Goal: Information Seeking & Learning: Learn about a topic

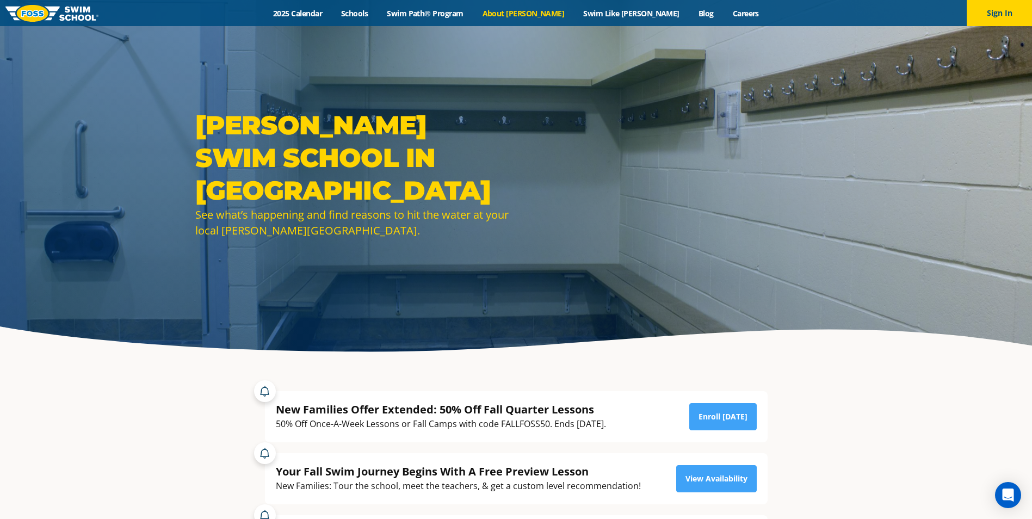
click at [536, 10] on link "About [PERSON_NAME]" at bounding box center [523, 13] width 101 height 10
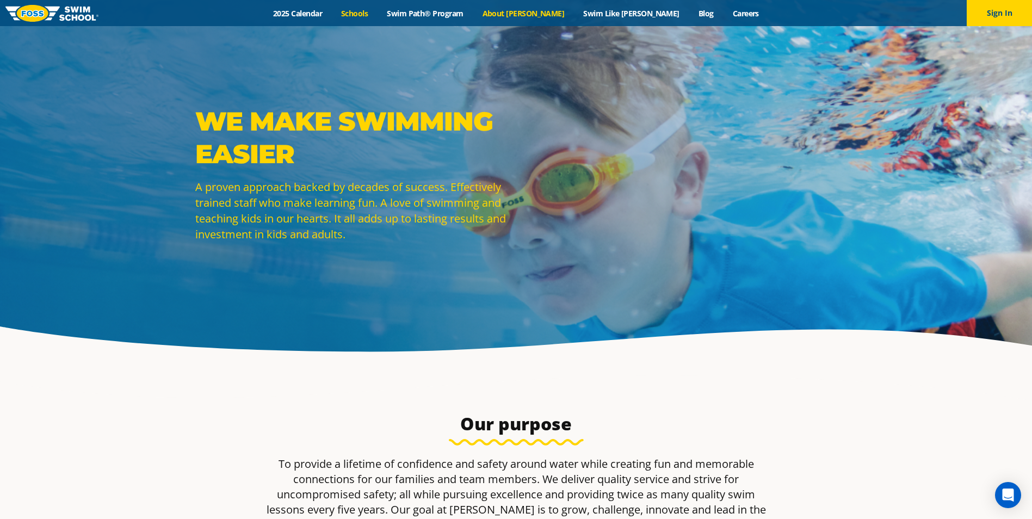
click at [378, 8] on link "Schools" at bounding box center [355, 13] width 46 height 10
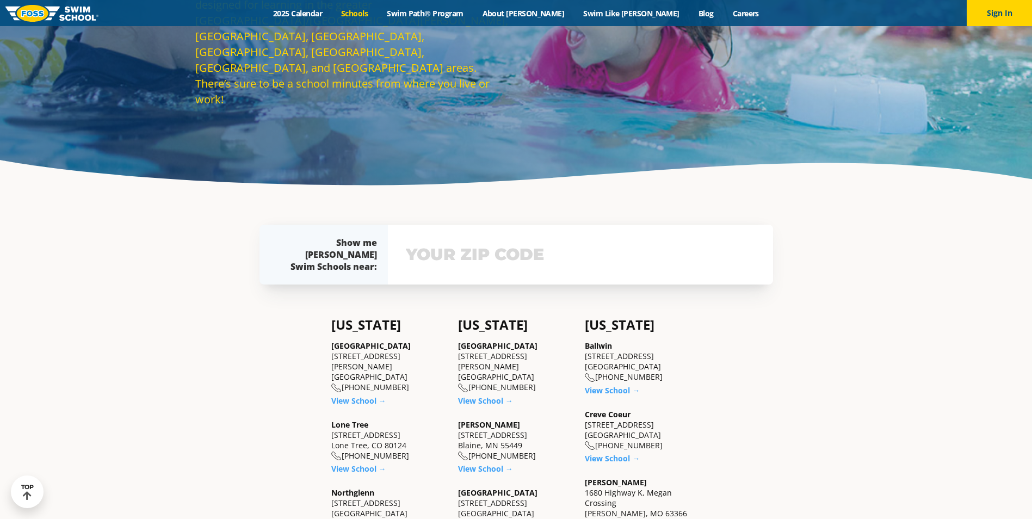
scroll to position [435, 0]
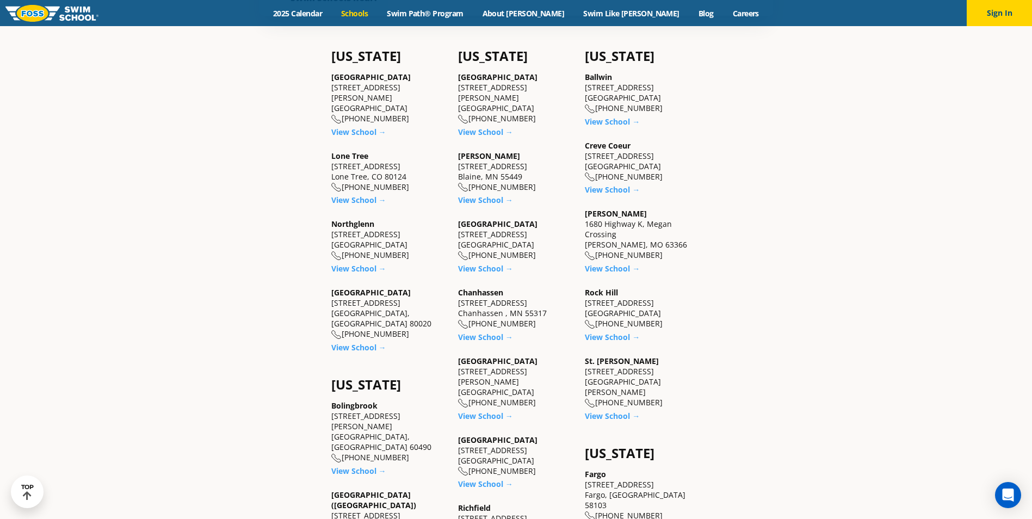
click at [478, 151] on link "Blaine" at bounding box center [489, 156] width 62 height 10
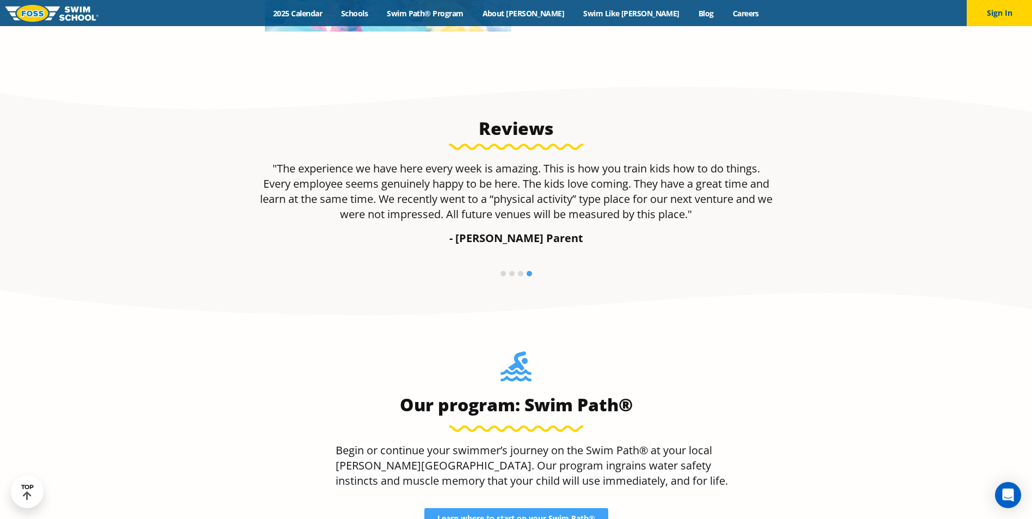
scroll to position [622, 0]
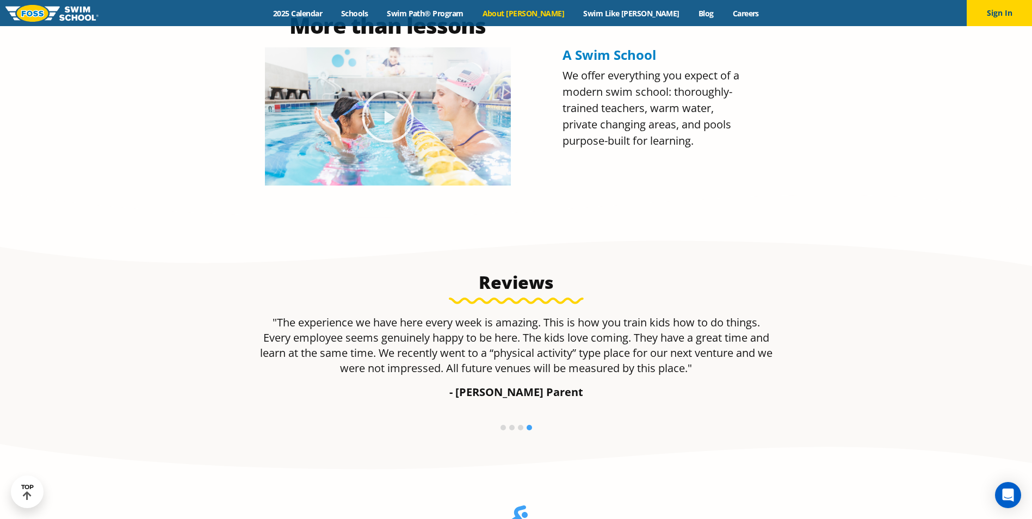
click at [537, 8] on link "About [PERSON_NAME]" at bounding box center [523, 13] width 101 height 10
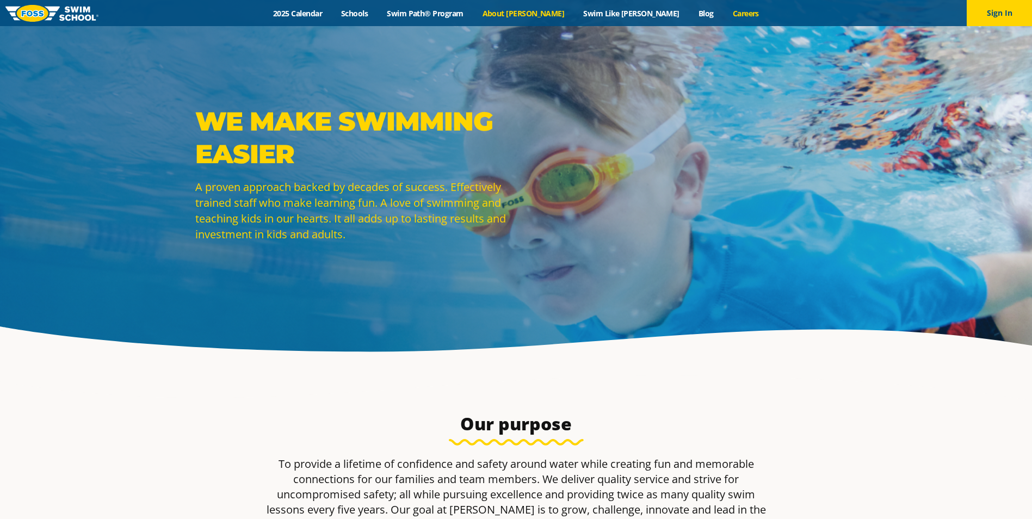
click at [723, 9] on link "Careers" at bounding box center [745, 13] width 45 height 10
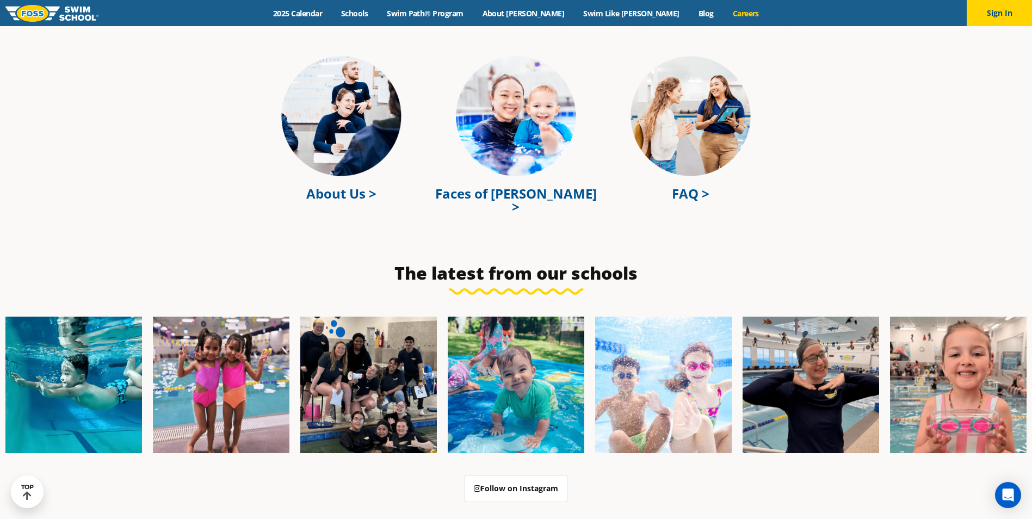
scroll to position [3156, 0]
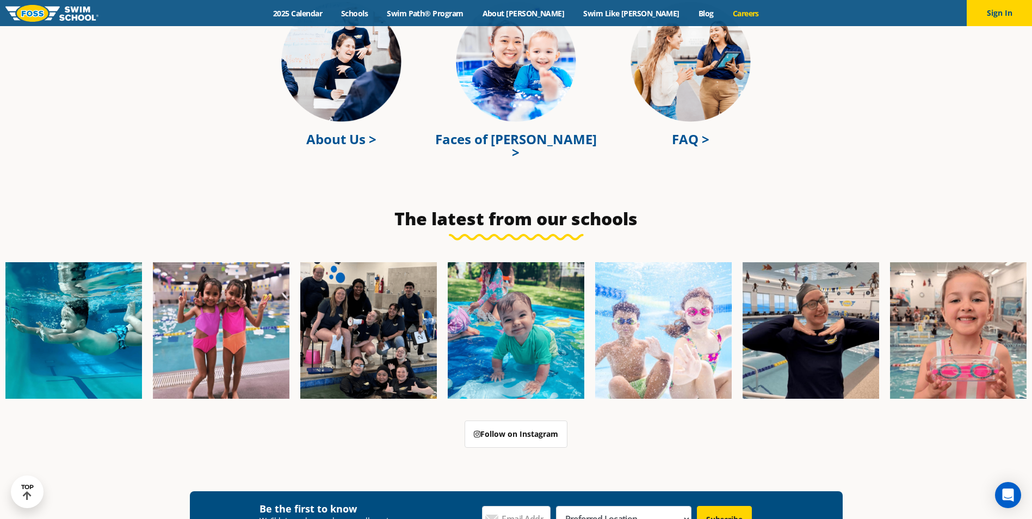
click at [499, 62] on img at bounding box center [516, 62] width 120 height 120
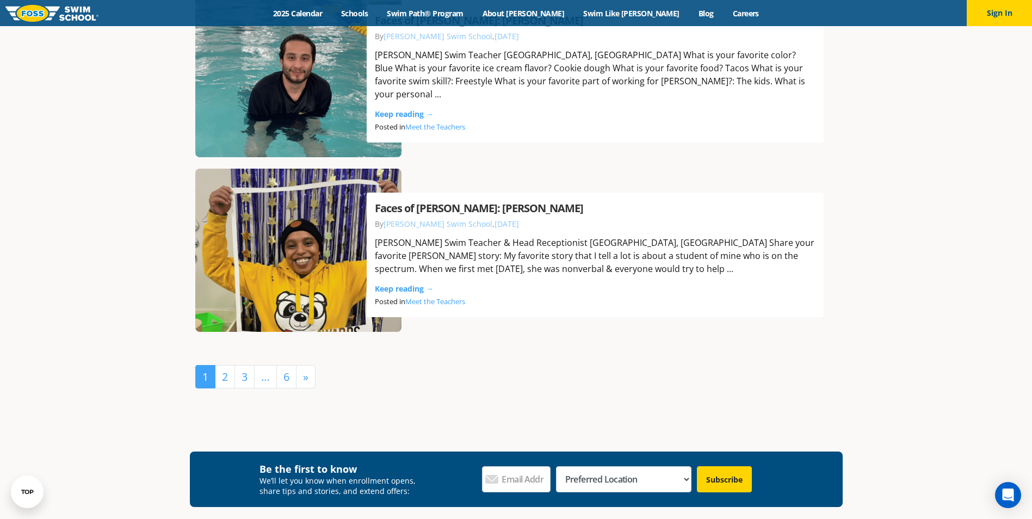
scroll to position [2394, 0]
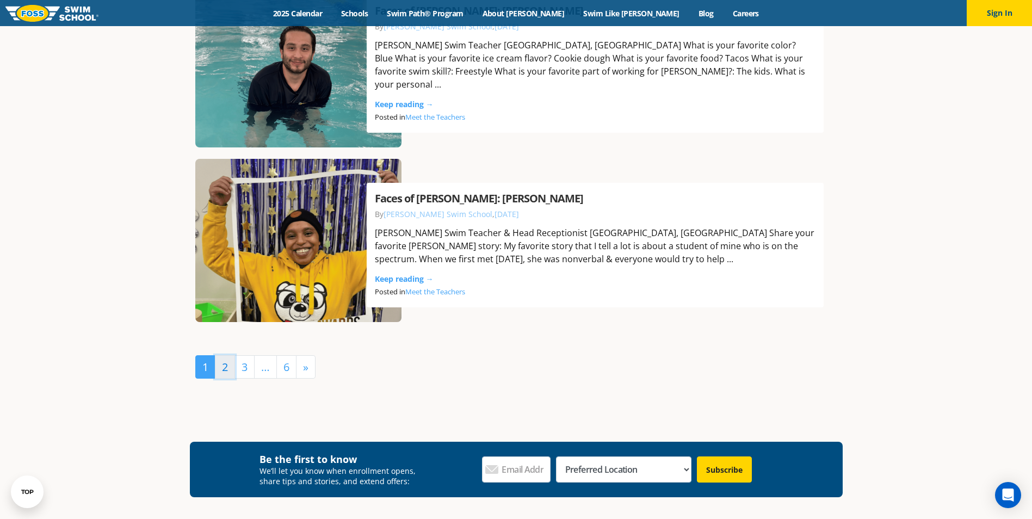
click at [221, 368] on link "2" at bounding box center [225, 366] width 20 height 23
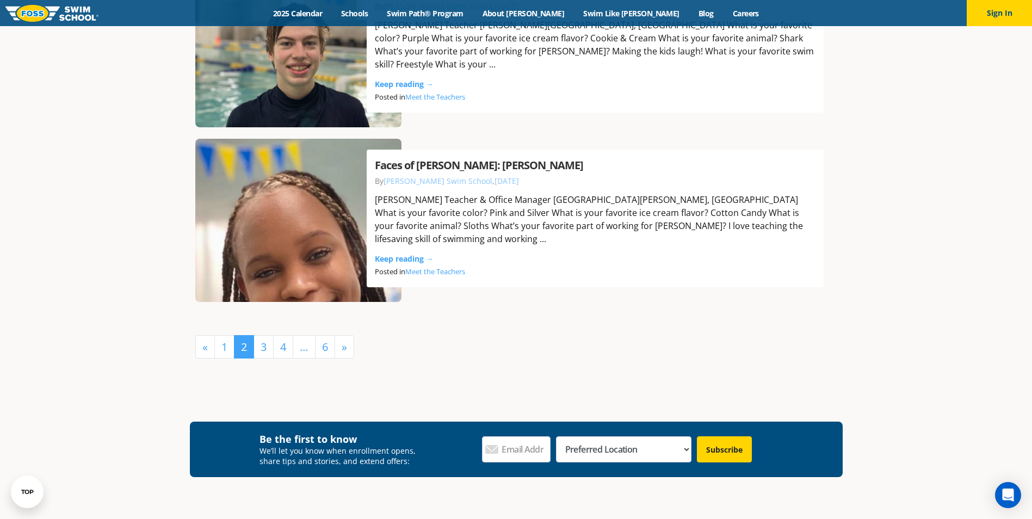
scroll to position [2448, 0]
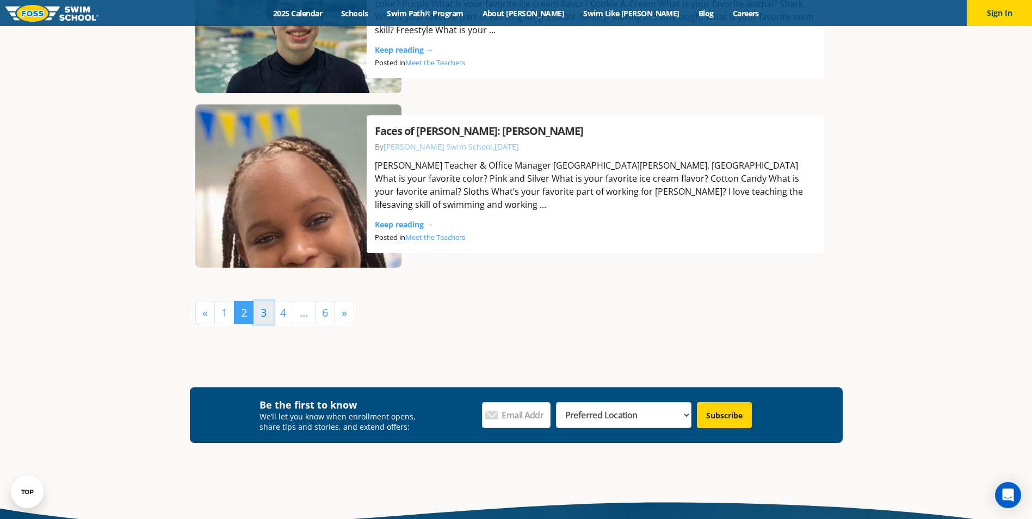
click at [259, 312] on link "3" at bounding box center [264, 312] width 20 height 23
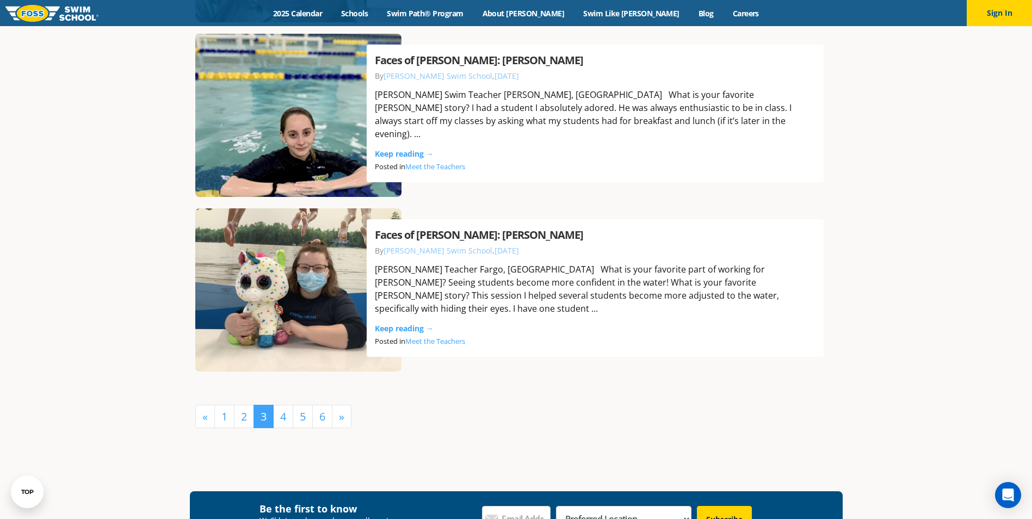
scroll to position [2340, 0]
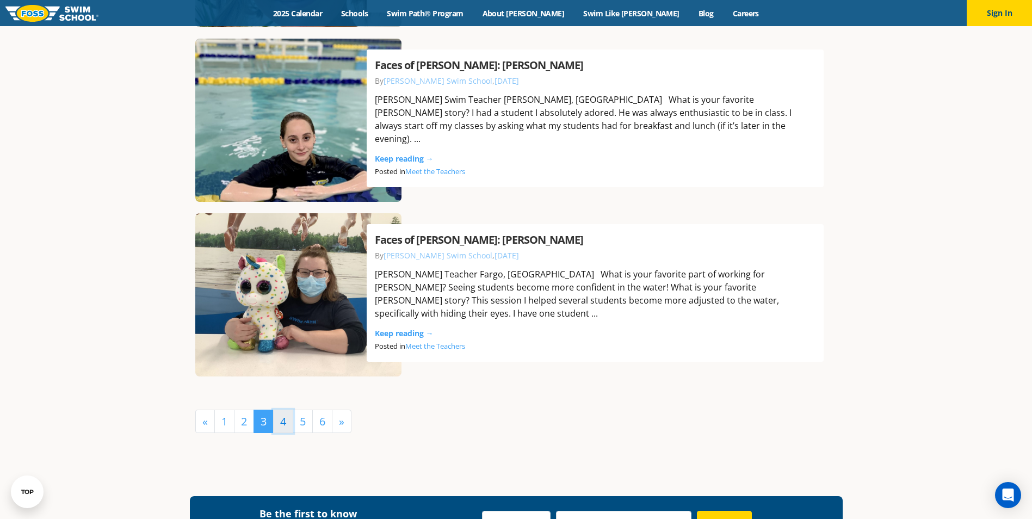
click at [286, 415] on link "4" at bounding box center [283, 421] width 20 height 23
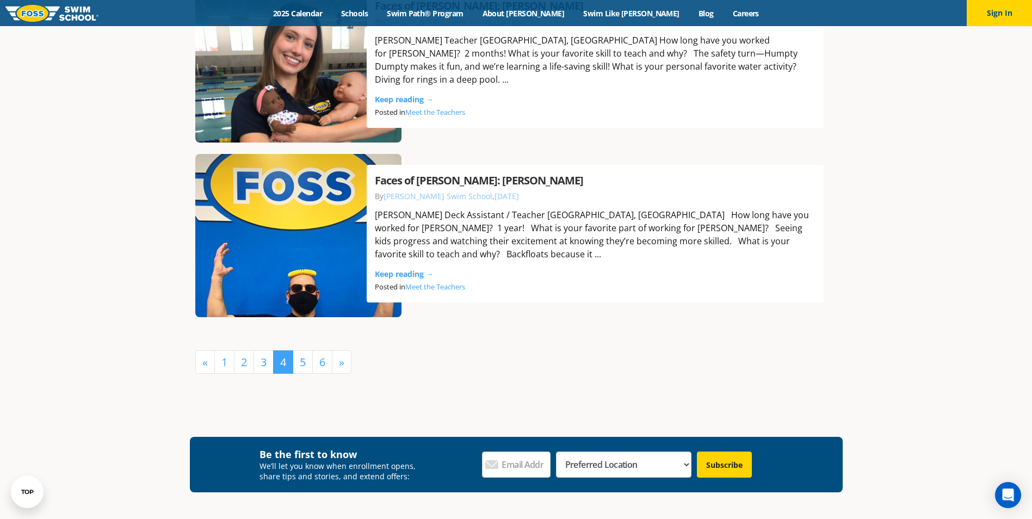
scroll to position [2557, 0]
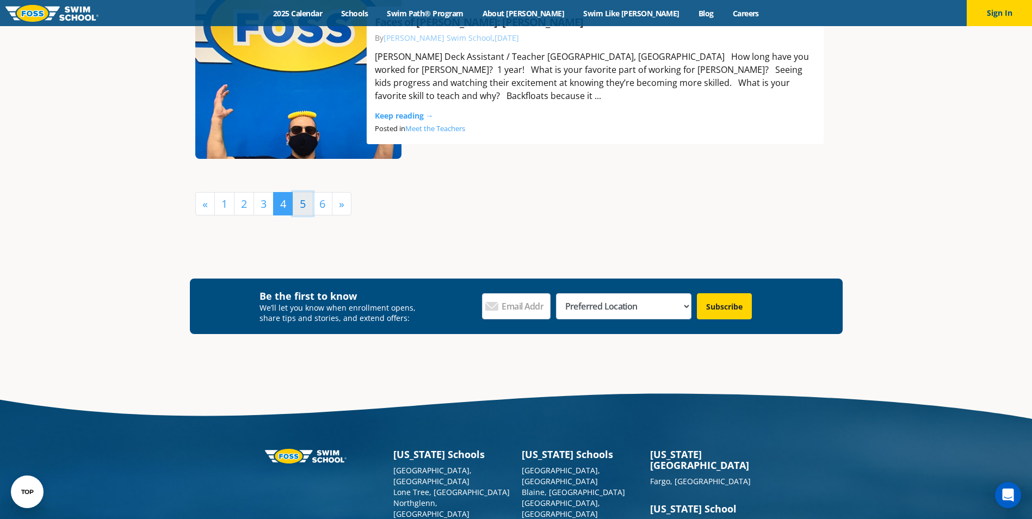
click at [302, 206] on link "5" at bounding box center [303, 203] width 20 height 23
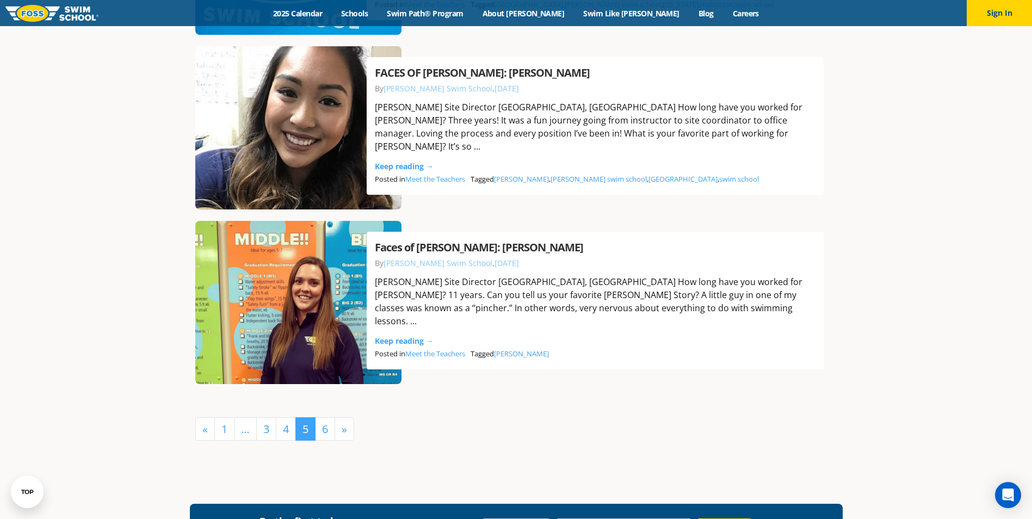
scroll to position [2340, 0]
